Goal: Information Seeking & Learning: Learn about a topic

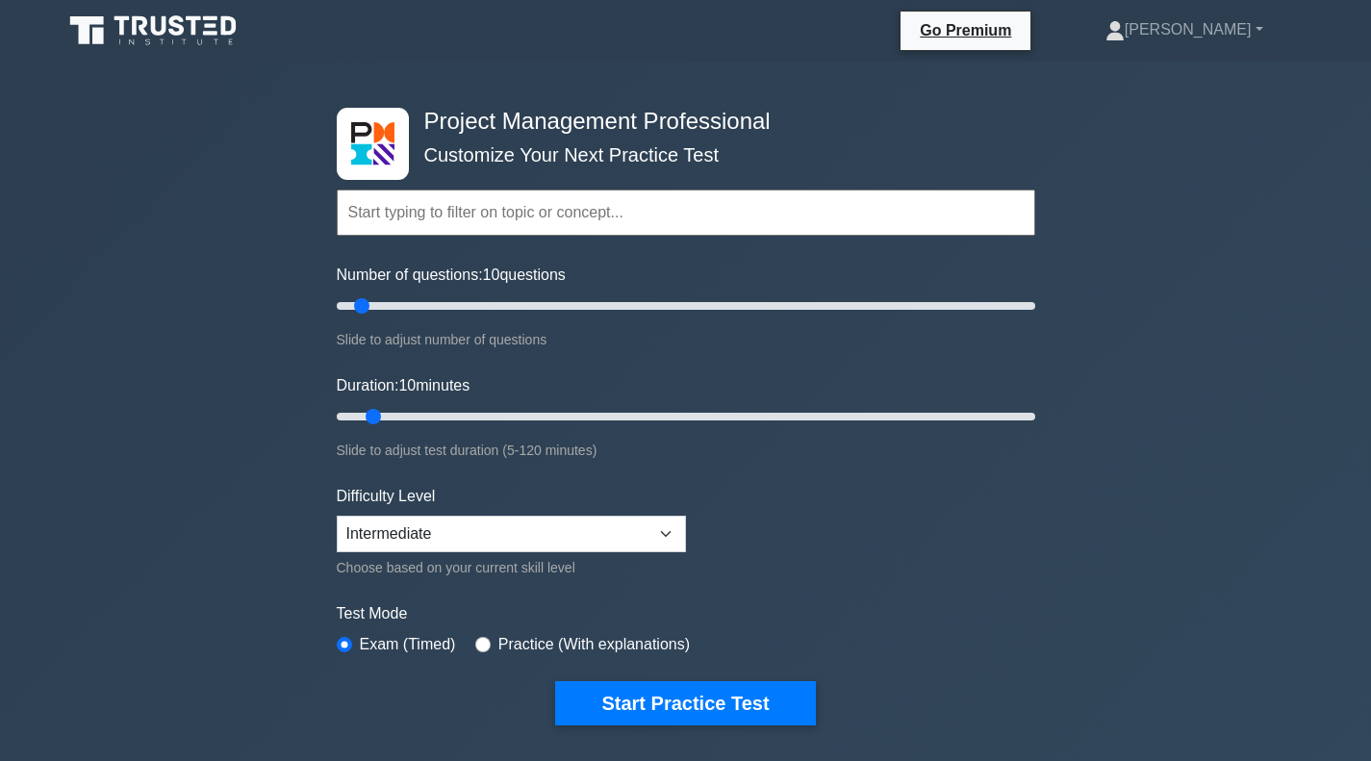
click at [698, 693] on button "Start Practice Test" at bounding box center [685, 703] width 260 height 44
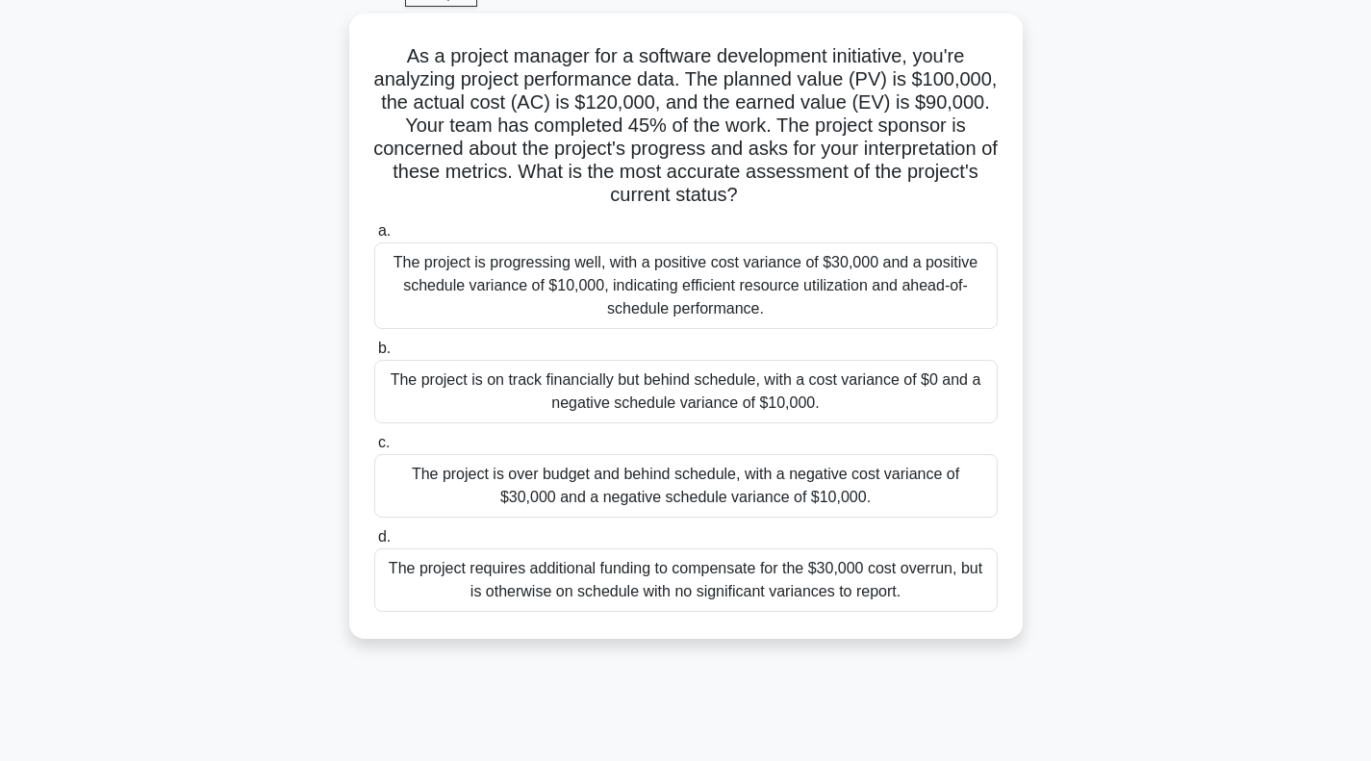
scroll to position [104, 0]
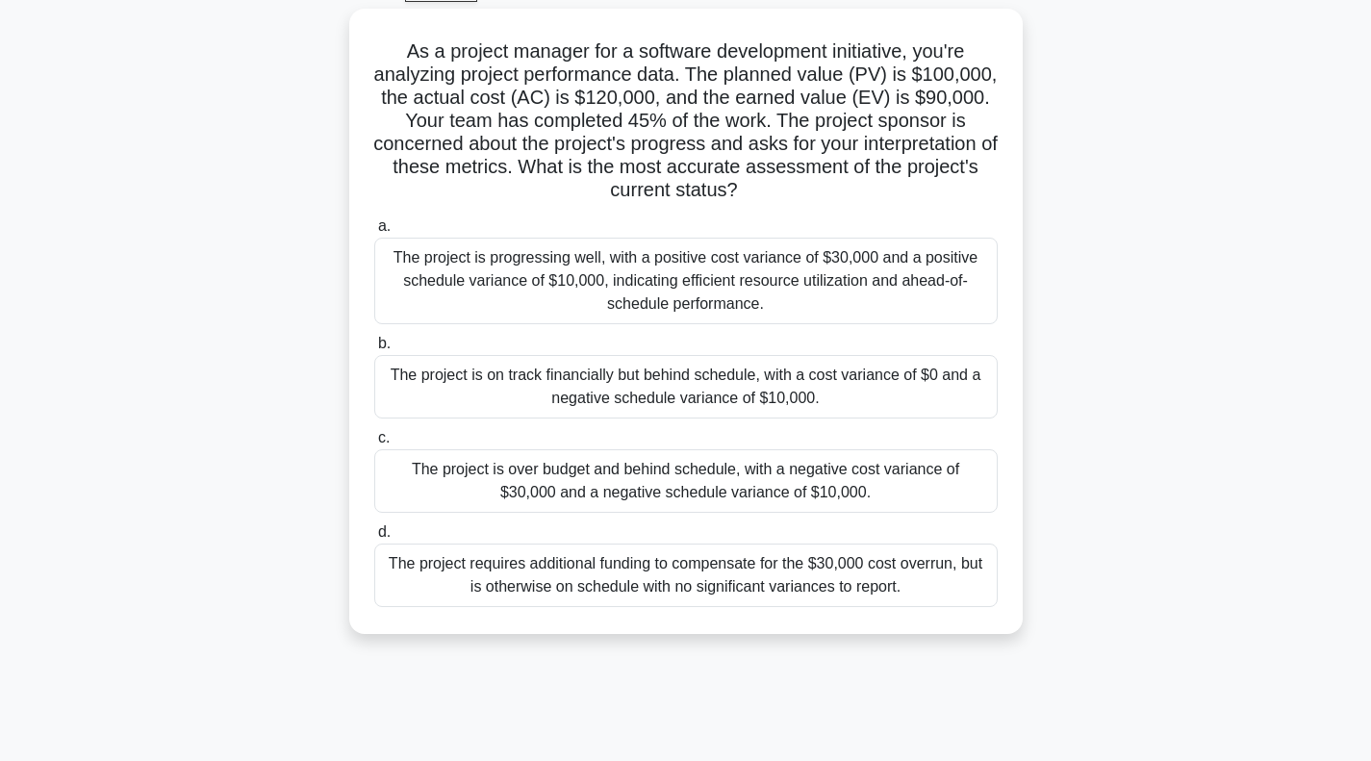
click at [473, 450] on div "The project is over budget and behind schedule, with a negative cost variance o…" at bounding box center [685, 480] width 623 height 63
click at [374, 444] on input "c. The project is over budget and behind schedule, with a negative cost varianc…" at bounding box center [374, 438] width 0 height 13
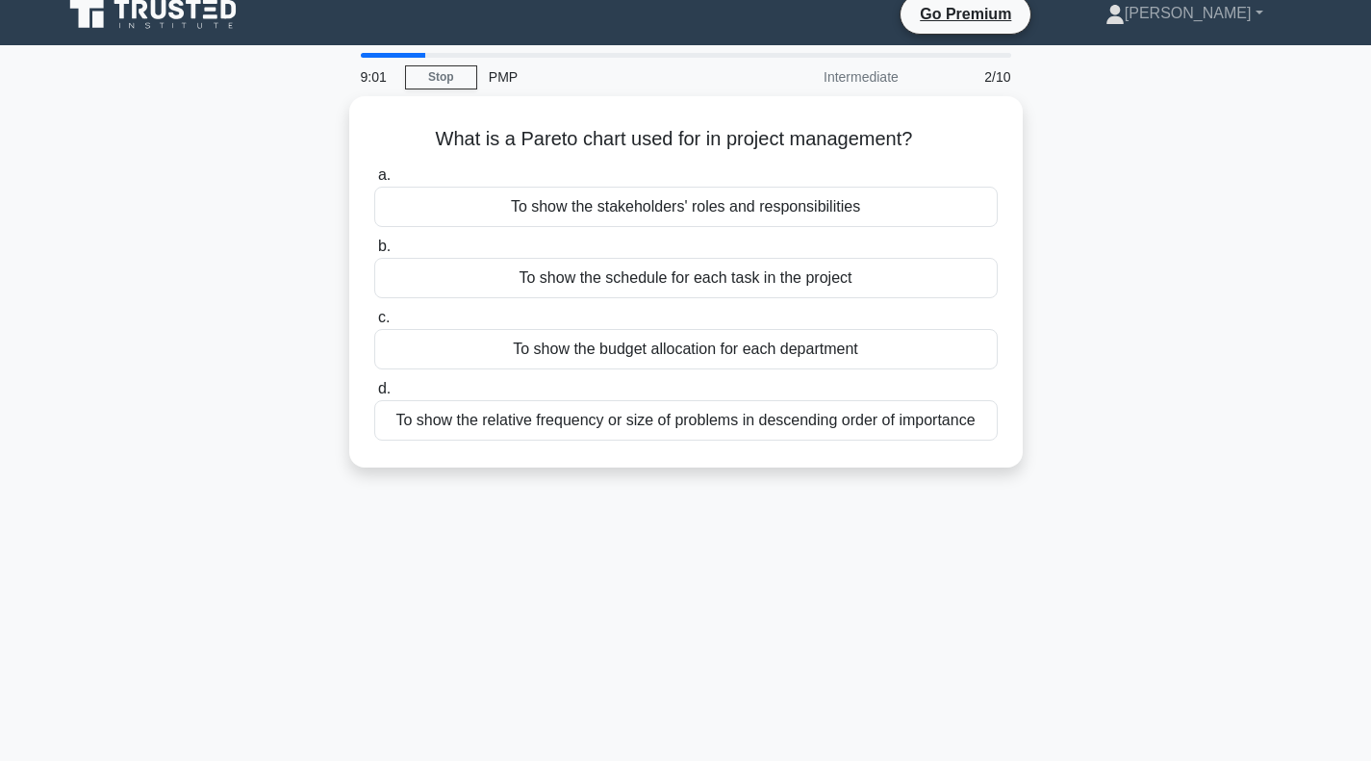
scroll to position [0, 0]
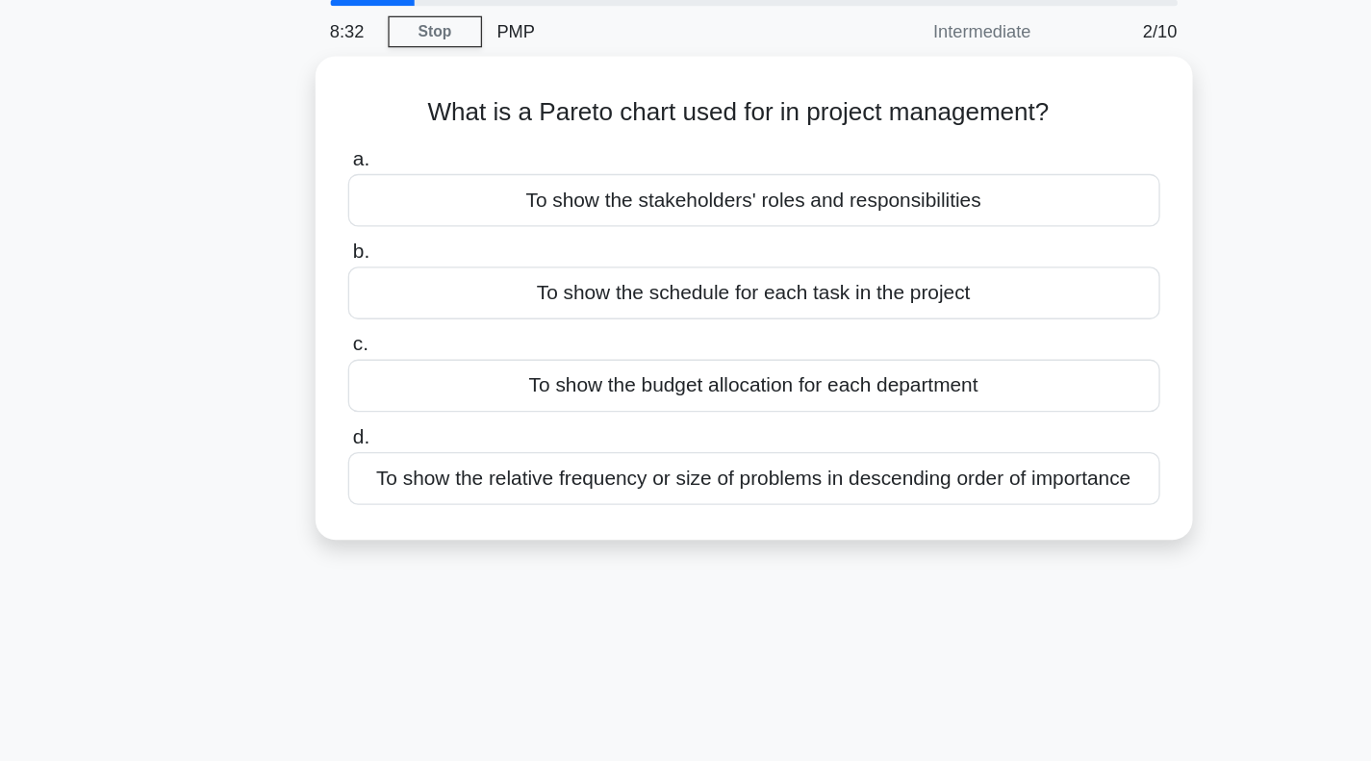
click at [249, 490] on div "What is a Pareto chart used for in project management? .spinner_0XTQ{transform-…" at bounding box center [686, 310] width 1270 height 394
click at [527, 297] on div "To show the schedule for each task in the project" at bounding box center [685, 294] width 623 height 40
click at [374, 269] on input "b. To show the schedule for each task in the project" at bounding box center [374, 263] width 0 height 13
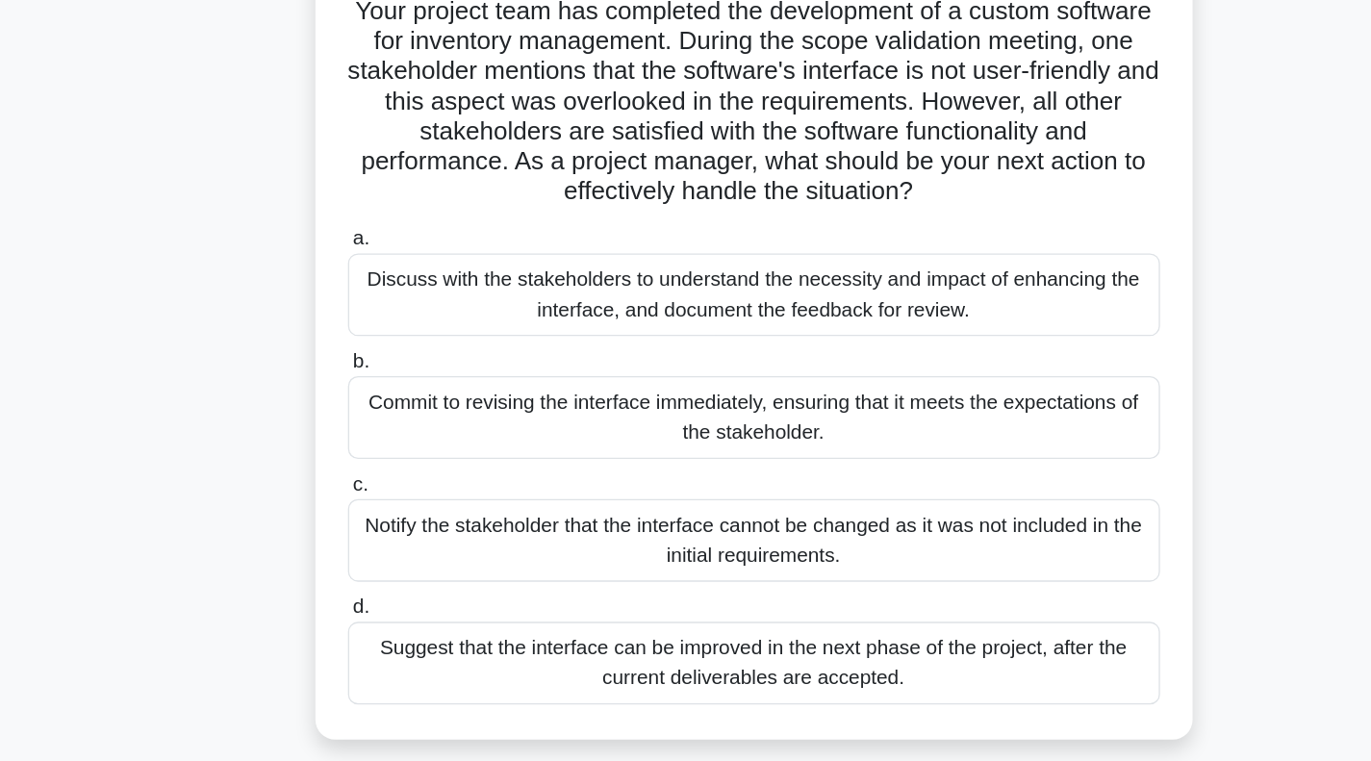
click at [453, 371] on div "Discuss with the stakeholders to understand the necessity and impact of enhanci…" at bounding box center [685, 373] width 623 height 63
click at [374, 337] on input "a. Discuss with the stakeholders to understand the necessity and impact of enha…" at bounding box center [374, 330] width 0 height 13
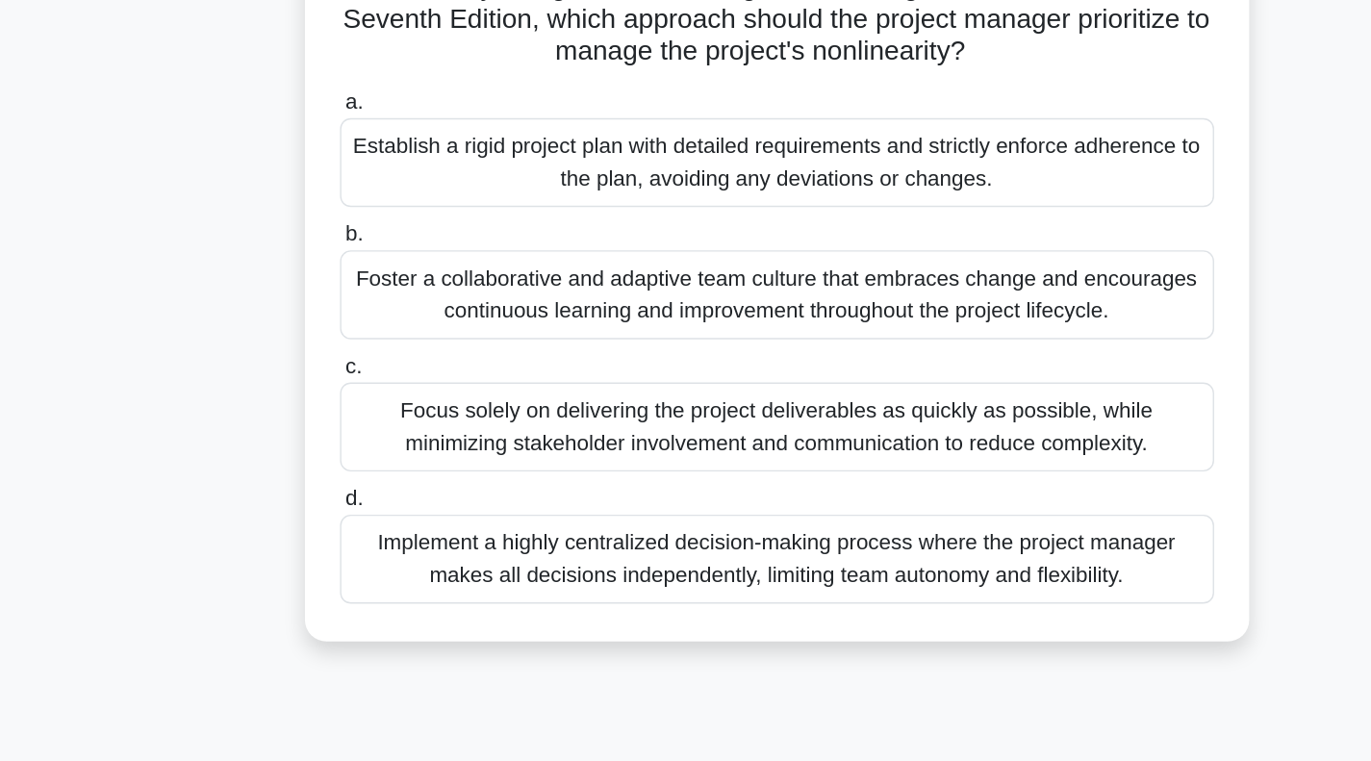
scroll to position [40, 0]
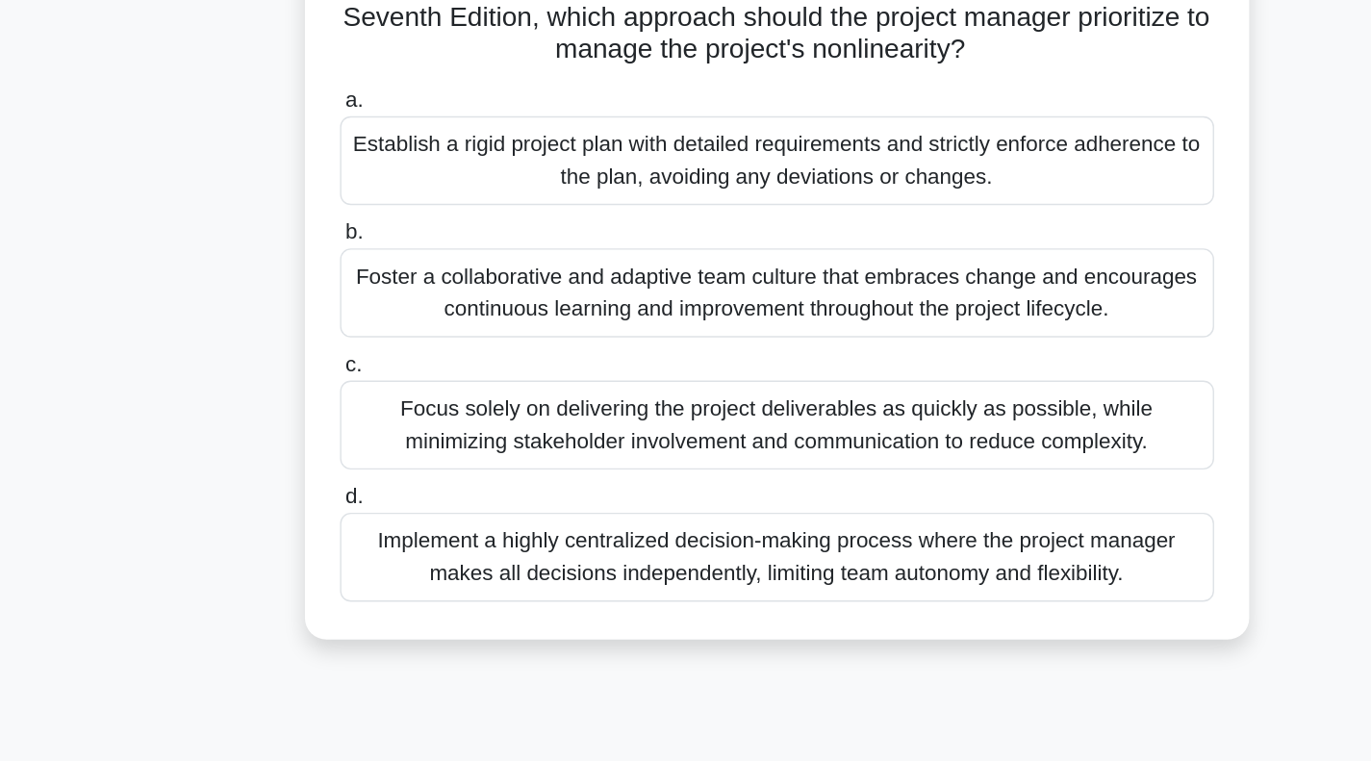
click at [482, 436] on div "Foster a collaborative and adaptive team culture that embraces change and encou…" at bounding box center [685, 426] width 623 height 63
click at [374, 391] on input "b. Foster a collaborative and adaptive team culture that embraces change and en…" at bounding box center [374, 384] width 0 height 13
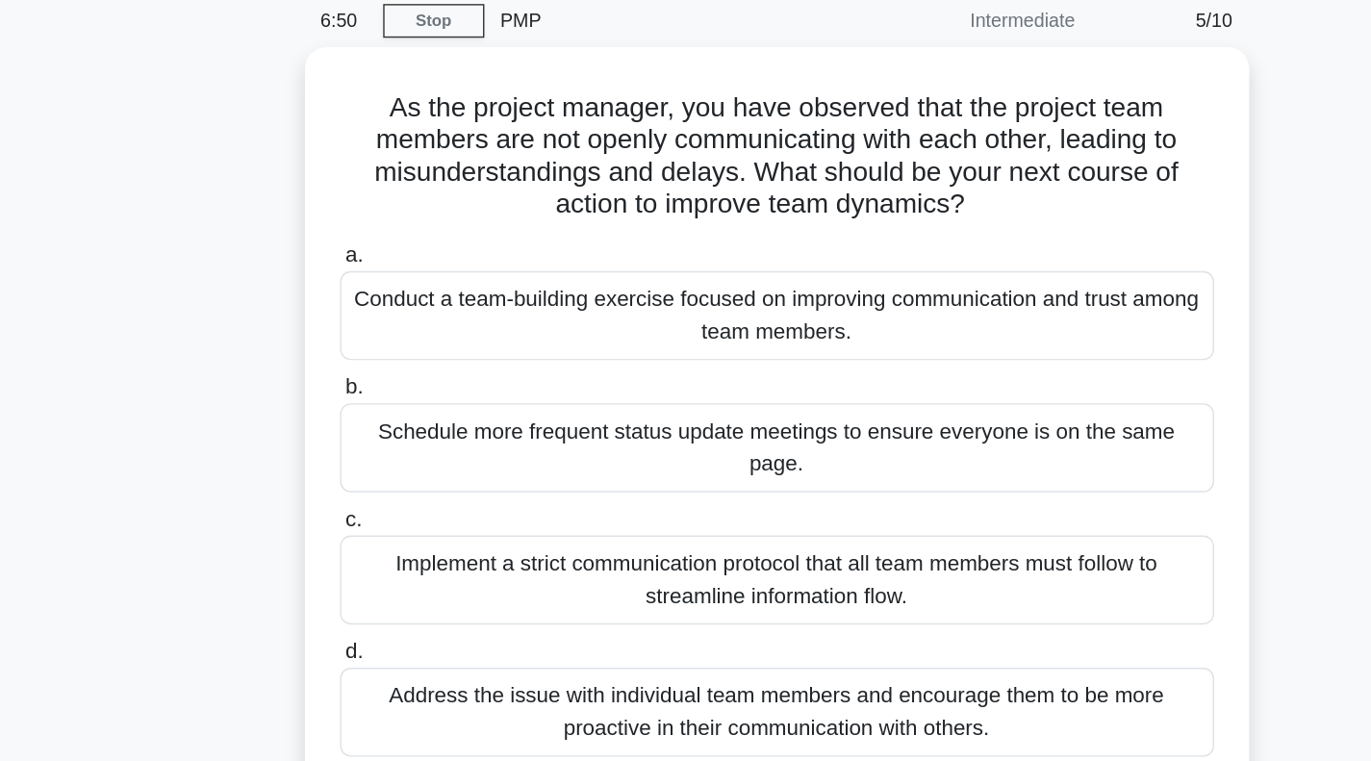
scroll to position [0, 0]
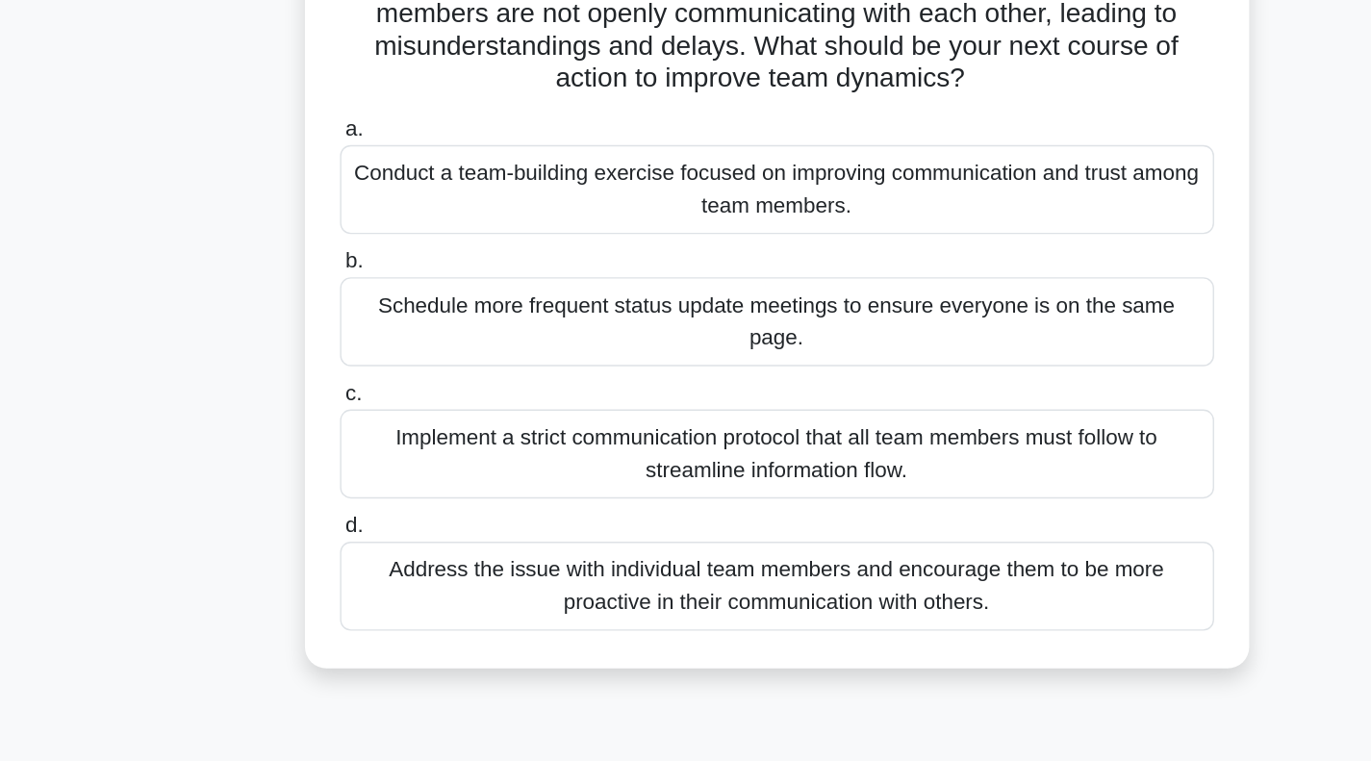
click at [480, 293] on div "Conduct a team-building exercise focused on improving communication and trust a…" at bounding box center [685, 303] width 623 height 63
click at [374, 267] on input "a. Conduct a team-building exercise focused on improving communication and trus…" at bounding box center [374, 261] width 0 height 13
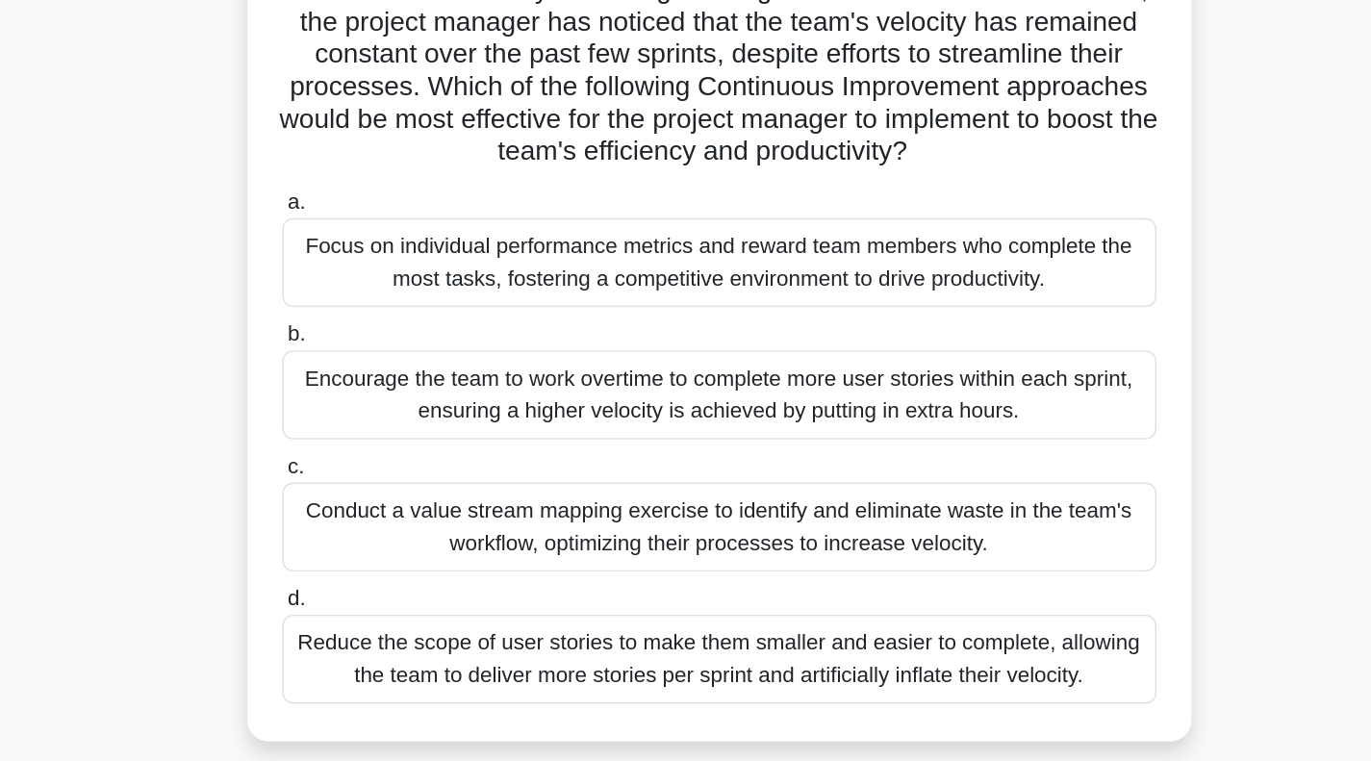
scroll to position [18, 0]
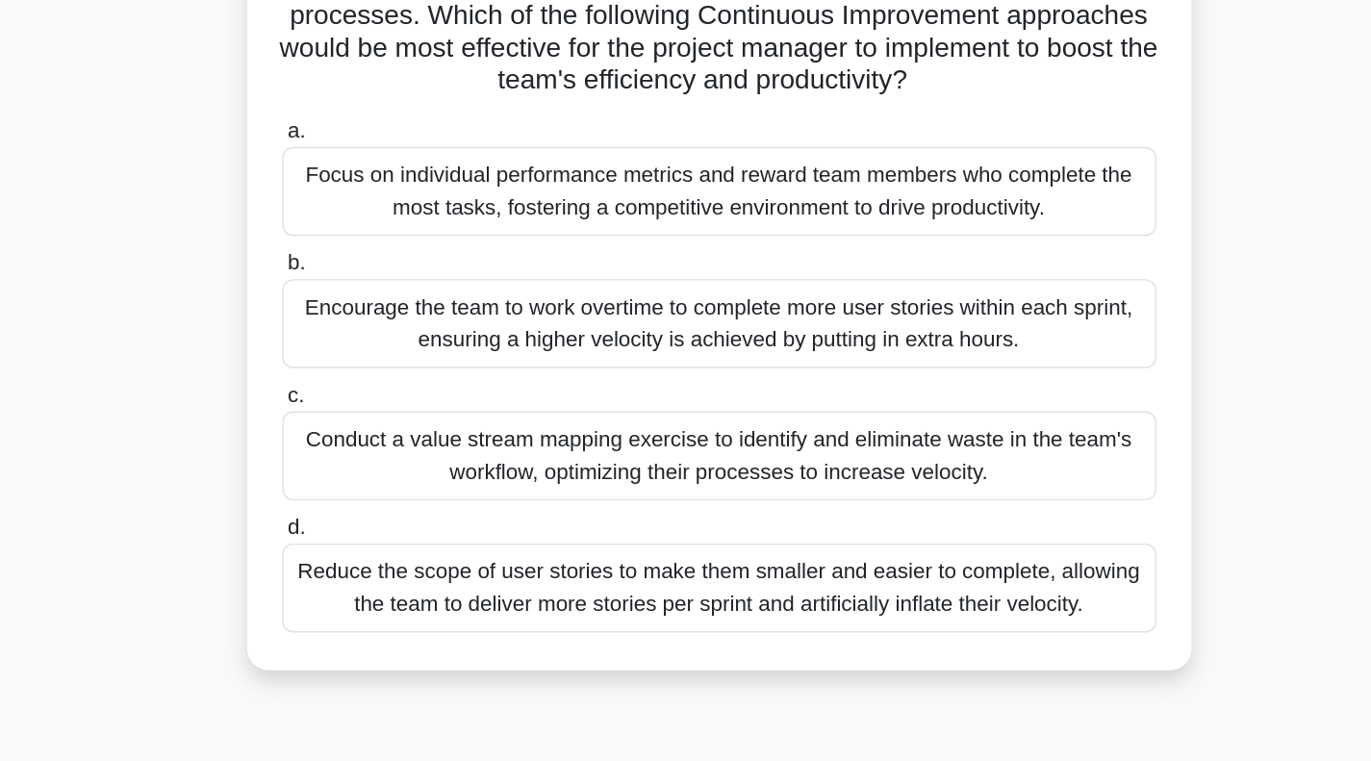
click at [495, 562] on div "Conduct a value stream mapping exercise to identify and eliminate waste in the …" at bounding box center [685, 543] width 623 height 63
click at [374, 507] on input "c. Conduct a value stream mapping exercise to identify and eliminate waste in t…" at bounding box center [374, 500] width 0 height 13
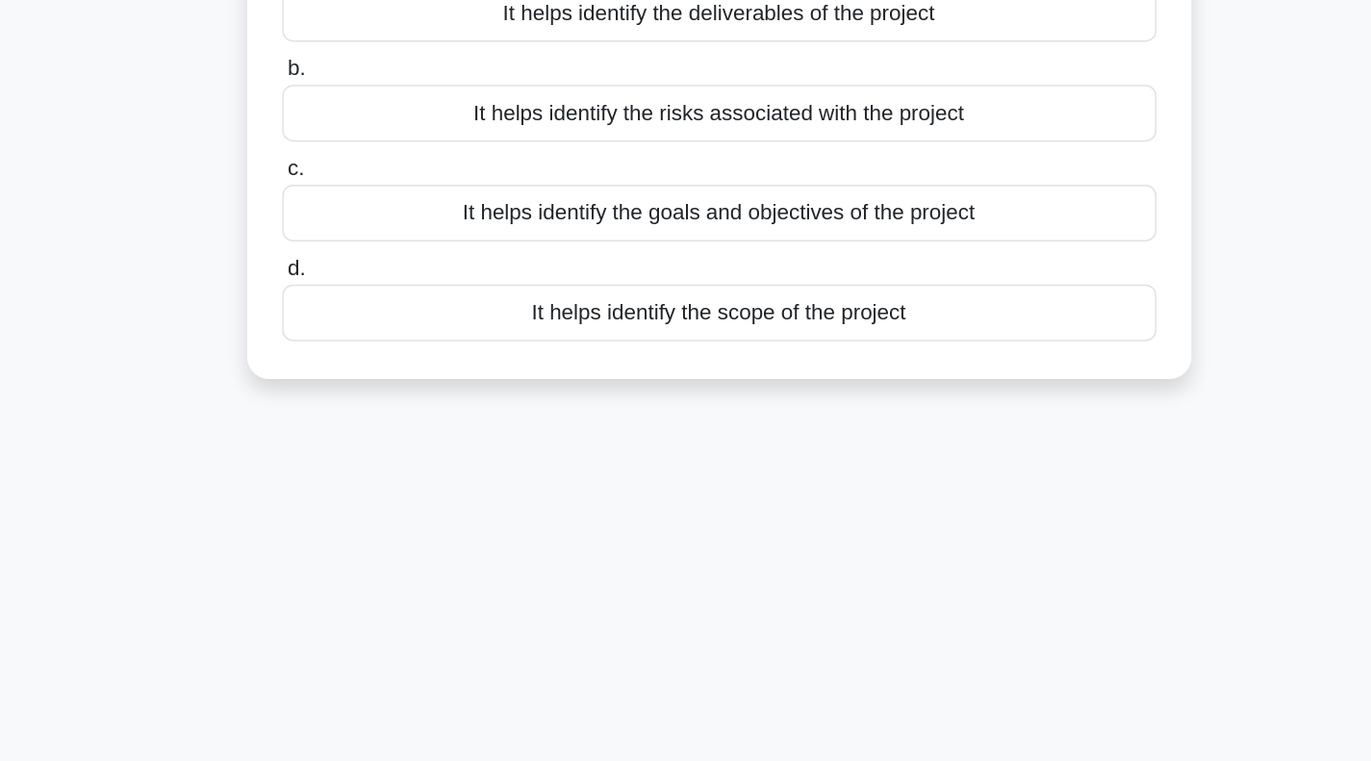
scroll to position [0, 0]
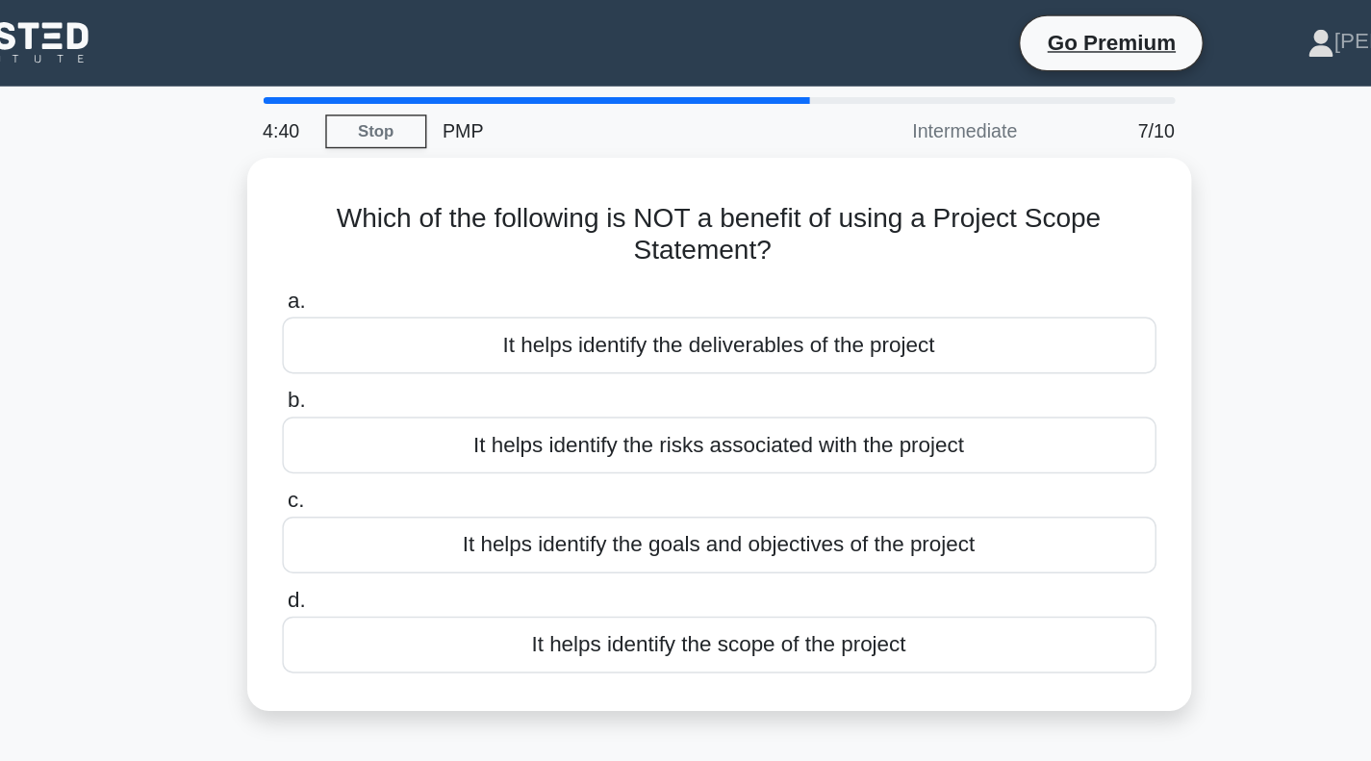
click at [571, 472] on div "It helps identify the scope of the project" at bounding box center [685, 460] width 623 height 40
click at [374, 435] on input "d. It helps identify the scope of the project" at bounding box center [374, 428] width 0 height 13
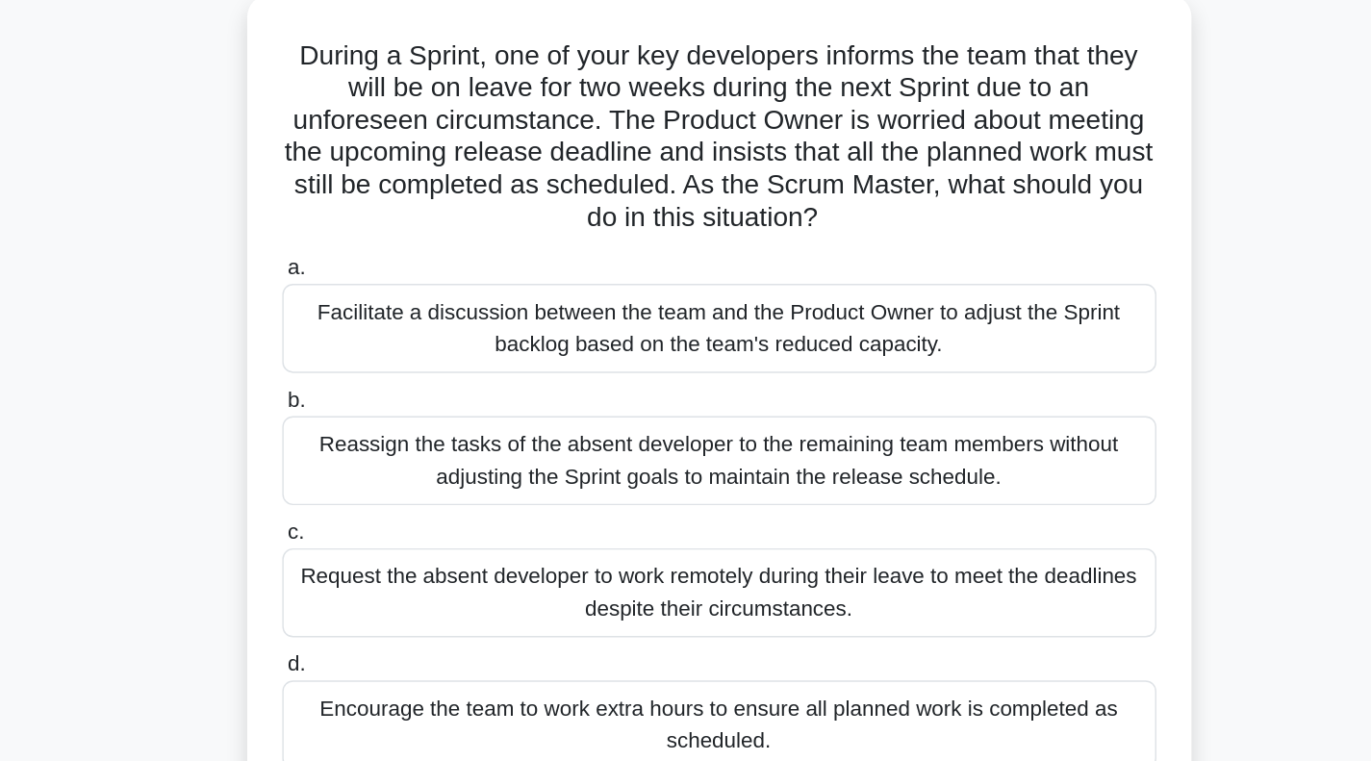
click at [488, 340] on div "Facilitate a discussion between the team and the Product Owner to adjust the Sp…" at bounding box center [685, 349] width 623 height 63
click at [374, 314] on input "a. Facilitate a discussion between the team and the Product Owner to adjust the…" at bounding box center [374, 307] width 0 height 13
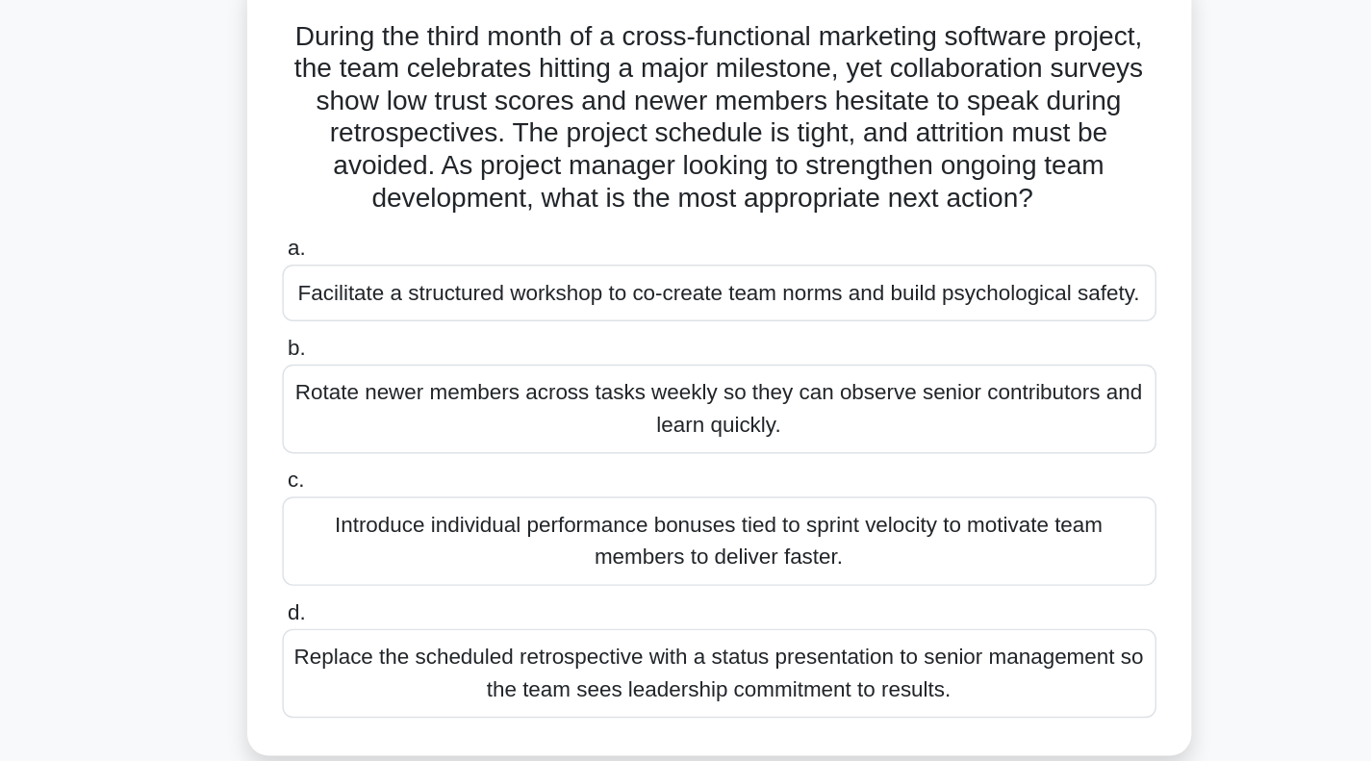
click at [483, 330] on div "Facilitate a structured workshop to co-create team norms and build psychologica…" at bounding box center [685, 338] width 623 height 40
click at [374, 314] on input "a. Facilitate a structured workshop to co-create team norms and build psycholog…" at bounding box center [374, 307] width 0 height 13
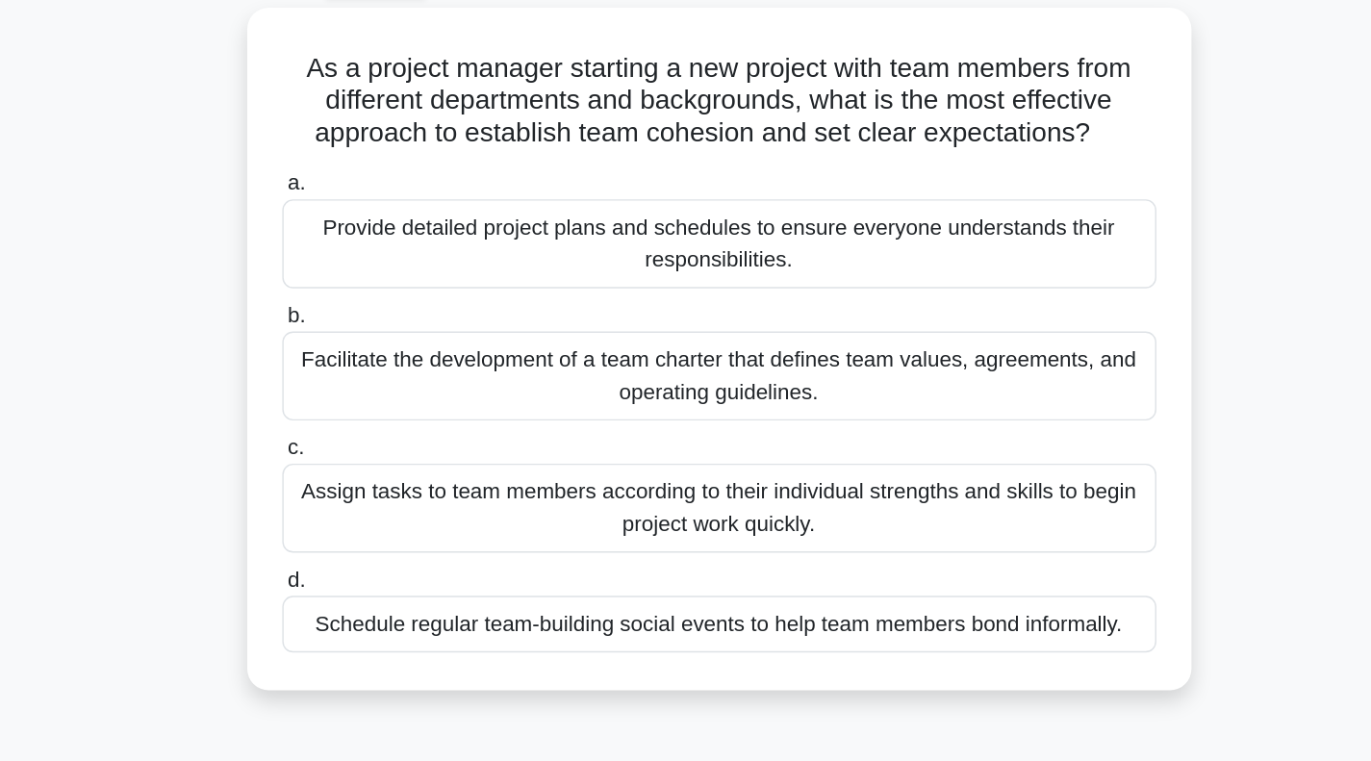
click at [446, 377] on div "Facilitate the development of a team charter that defines team values, agreemen…" at bounding box center [685, 374] width 623 height 63
click at [374, 339] on input "b. Facilitate the development of a team charter that defines team values, agree…" at bounding box center [374, 332] width 0 height 13
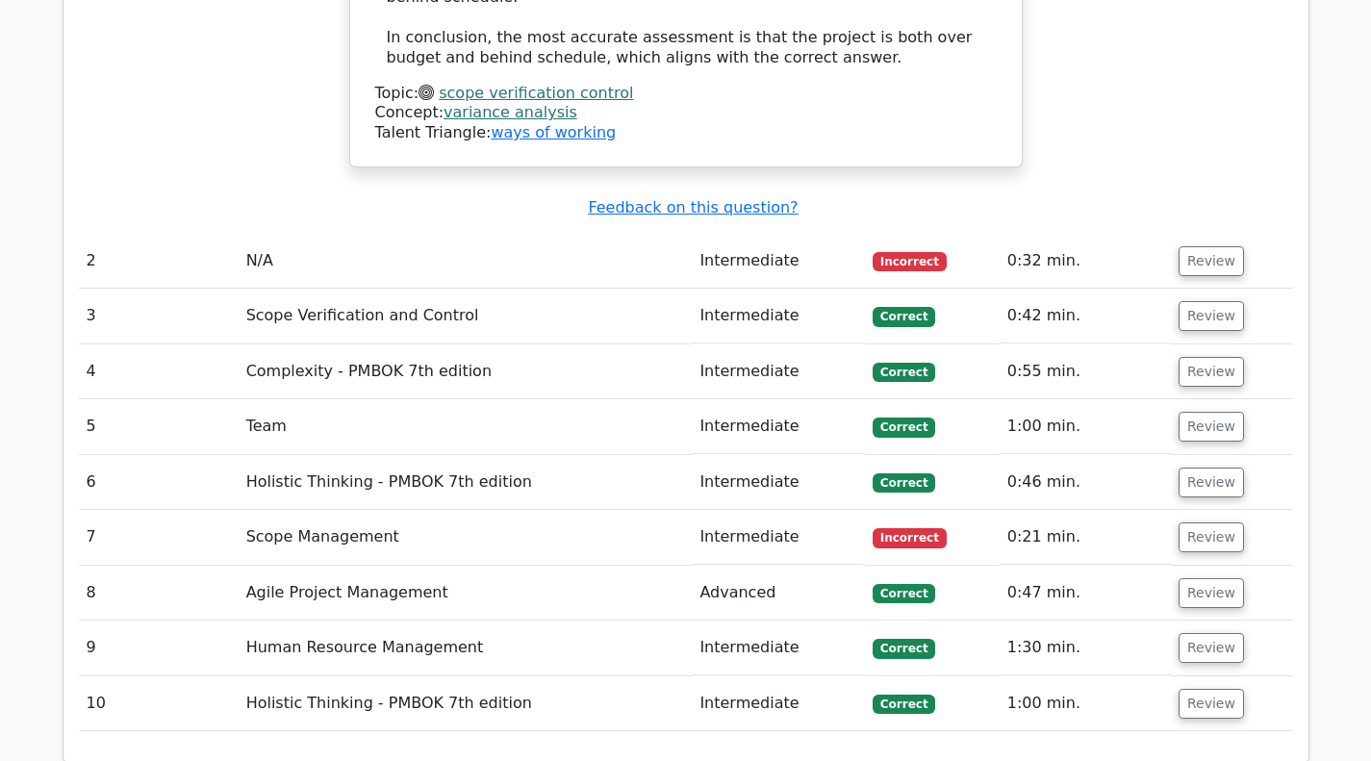
scroll to position [2943, 0]
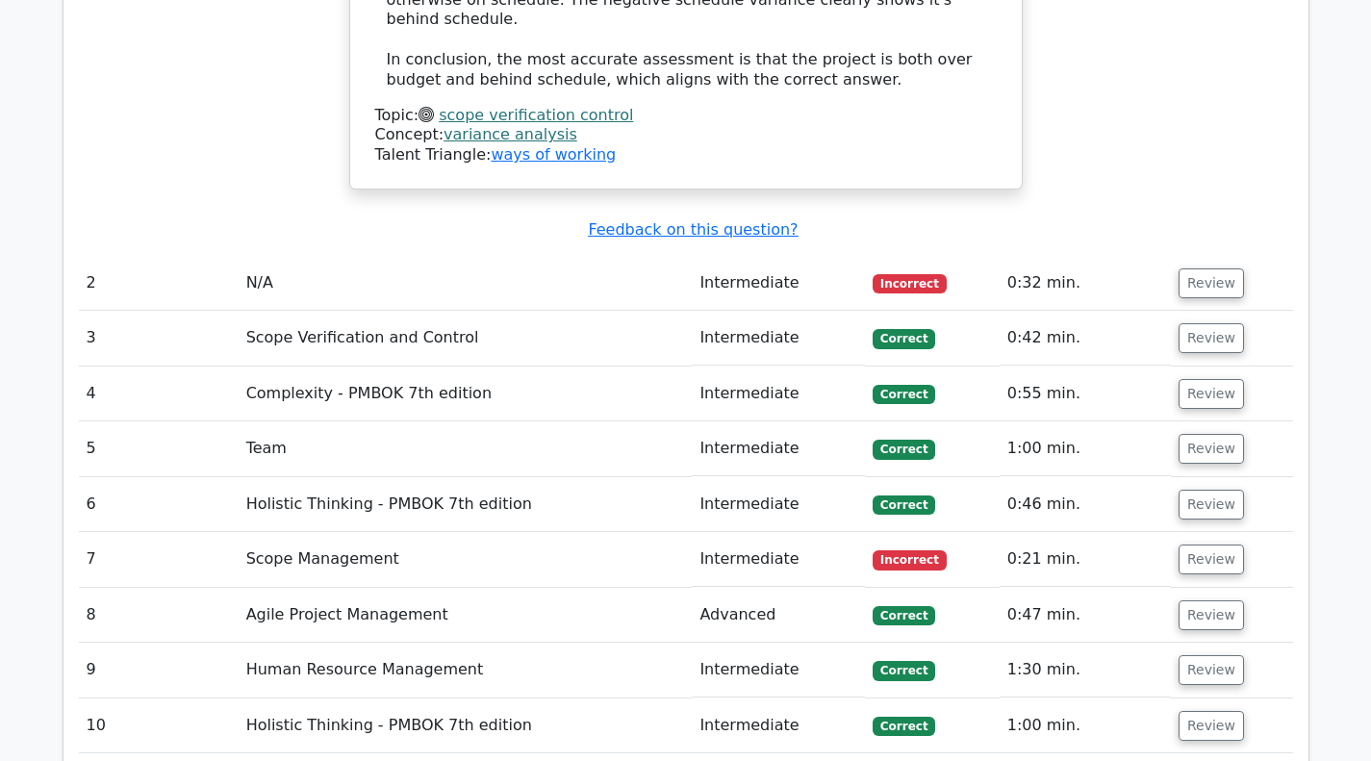
click at [1208, 268] on button "Review" at bounding box center [1211, 283] width 65 height 30
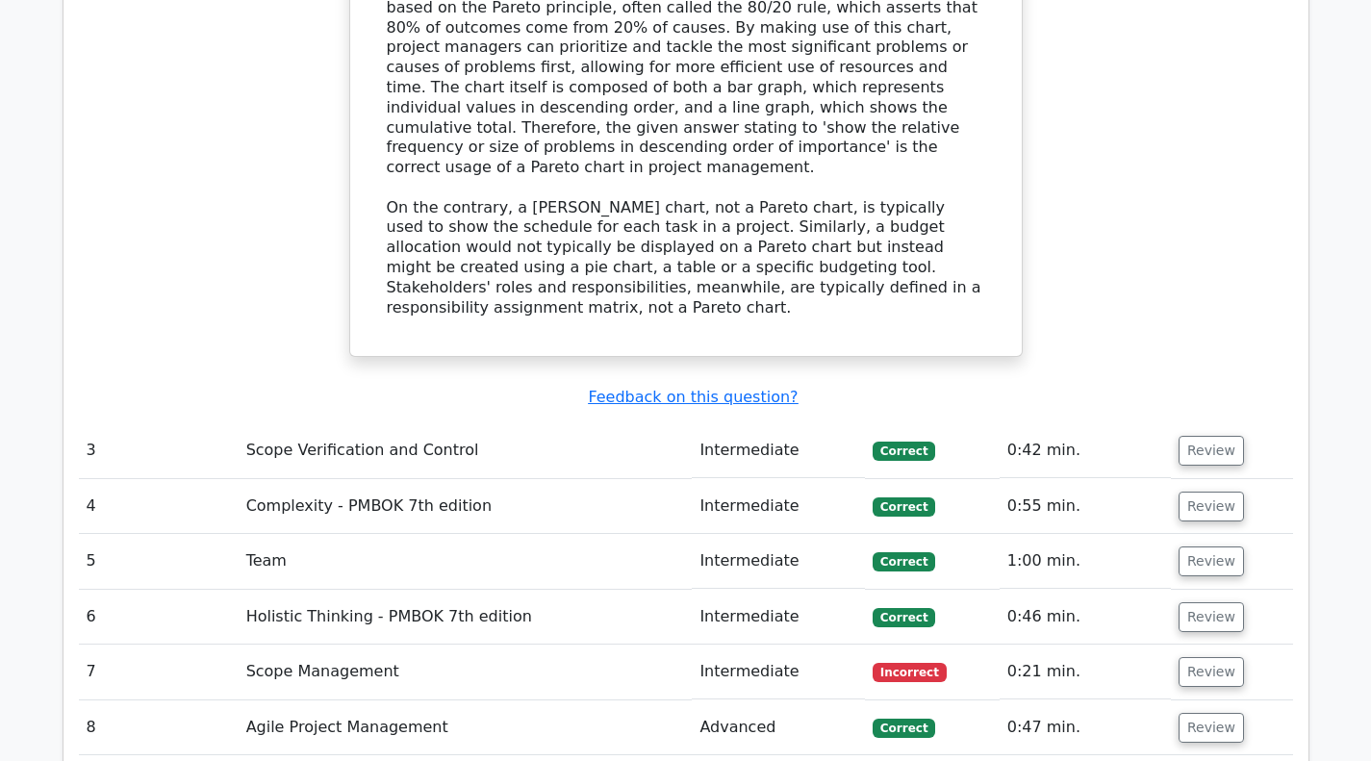
scroll to position [3804, 0]
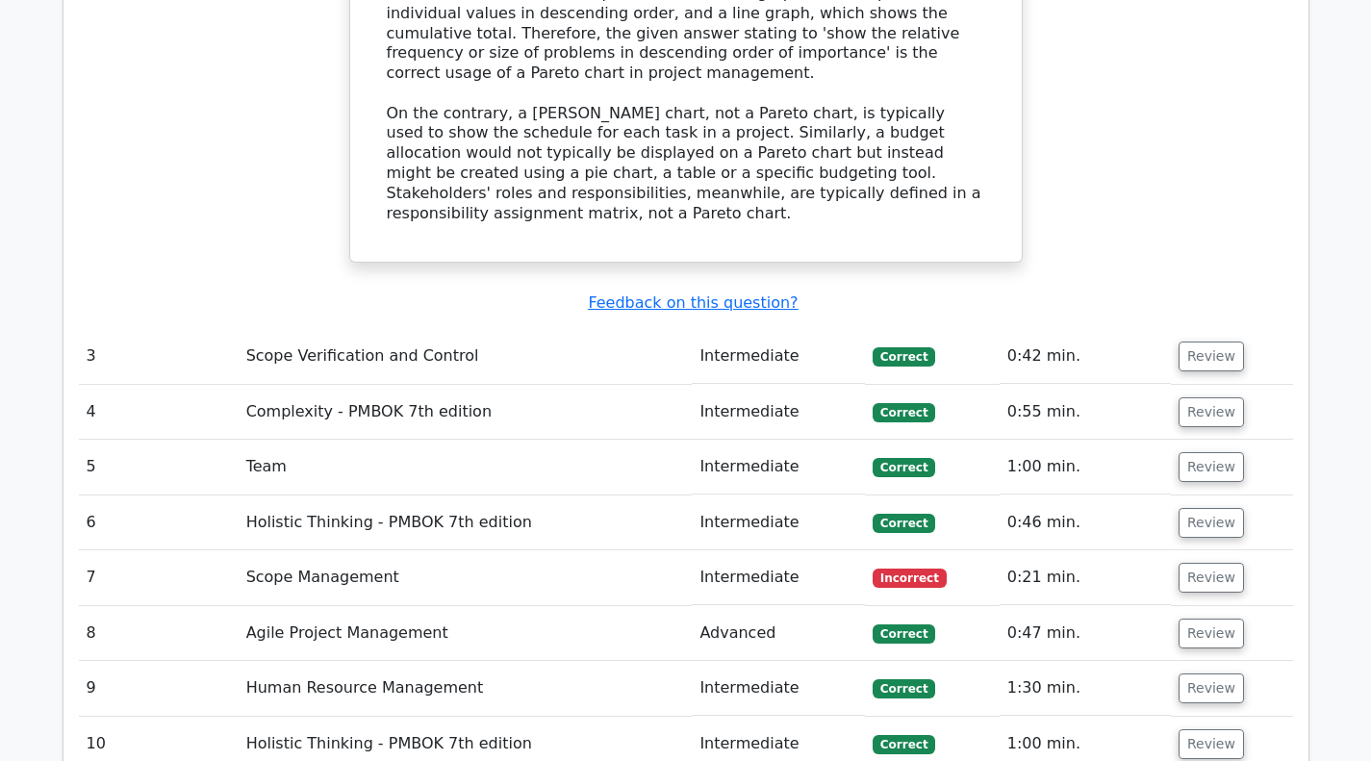
click at [1212, 563] on button "Review" at bounding box center [1211, 578] width 65 height 30
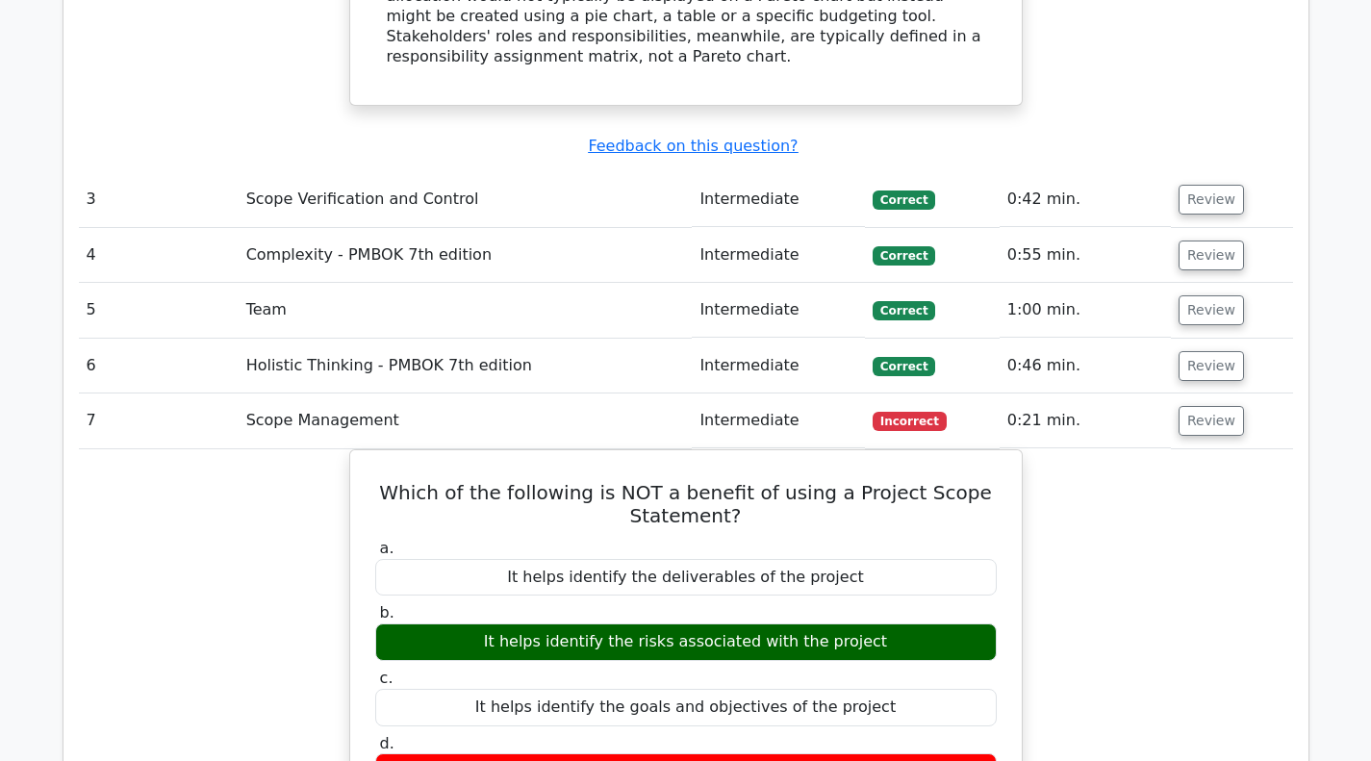
scroll to position [3961, 0]
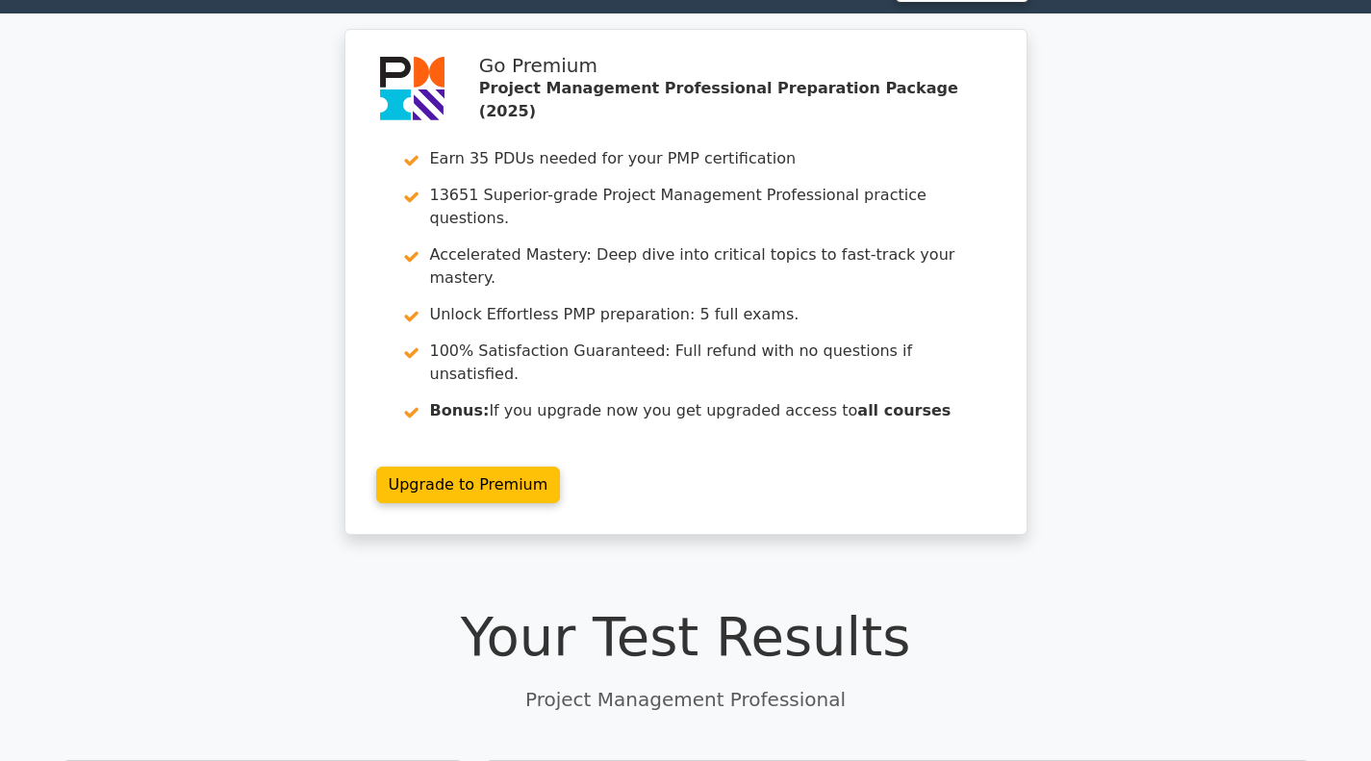
scroll to position [0, 0]
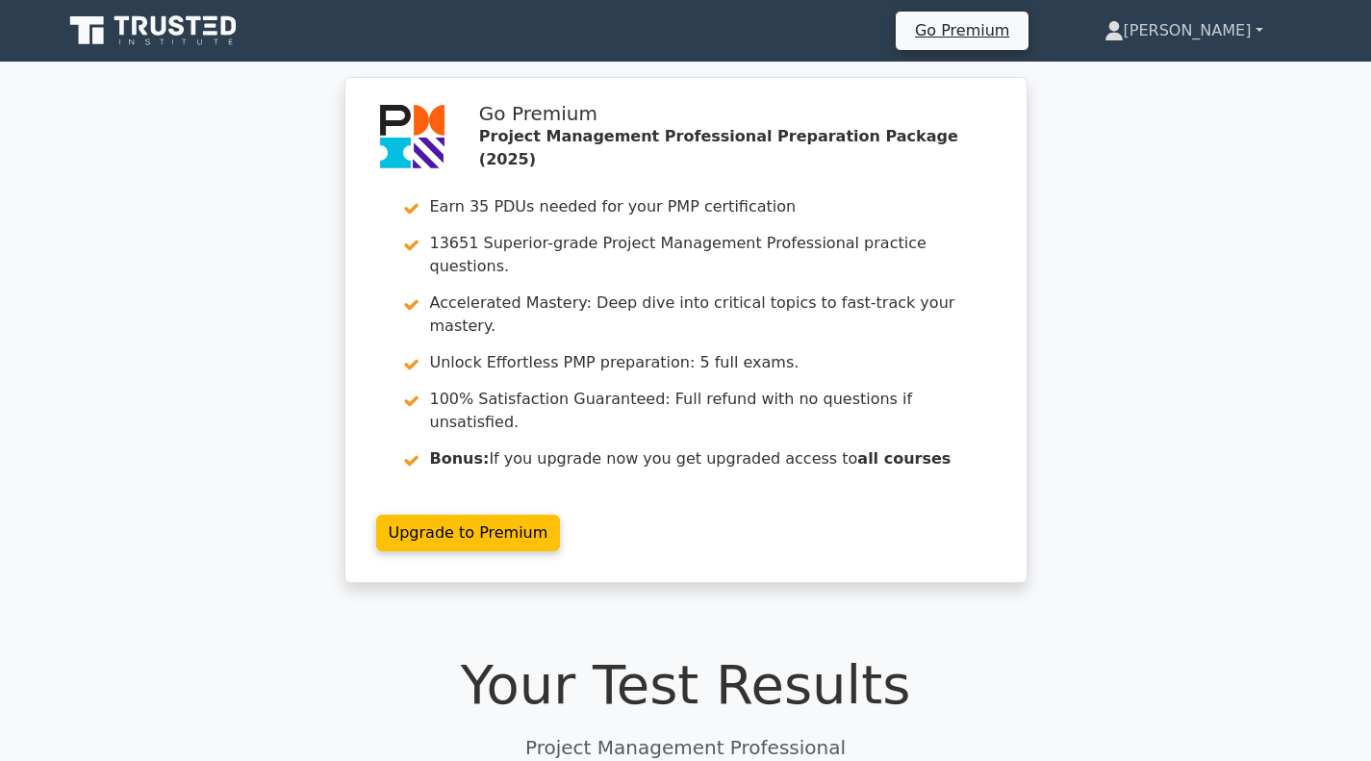
click at [1261, 33] on link "[PERSON_NAME]" at bounding box center [1183, 31] width 251 height 38
